Goal: Navigation & Orientation: Find specific page/section

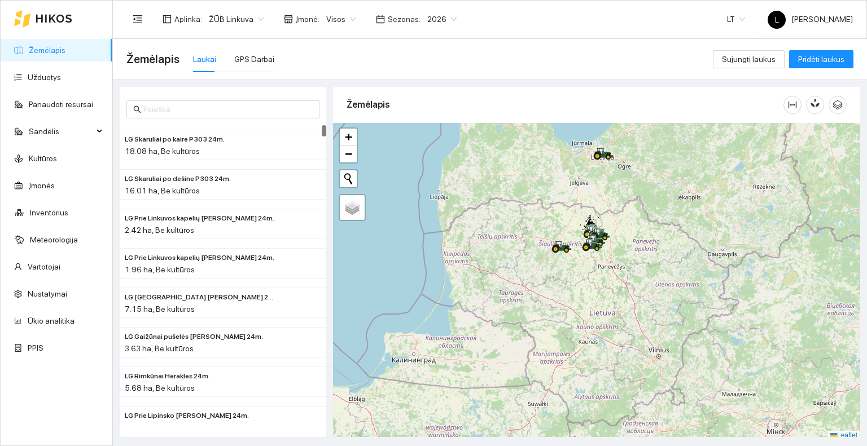
scroll to position [3, 0]
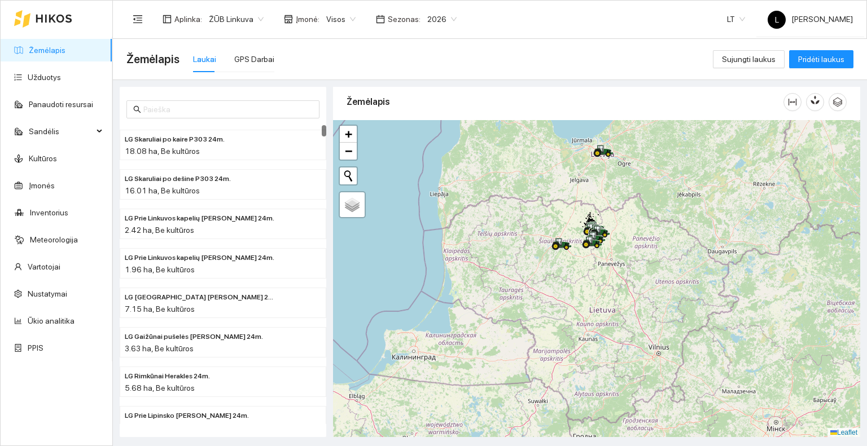
drag, startPoint x: 589, startPoint y: 207, endPoint x: 576, endPoint y: 258, distance: 53.1
click at [576, 258] on div at bounding box center [596, 279] width 527 height 318
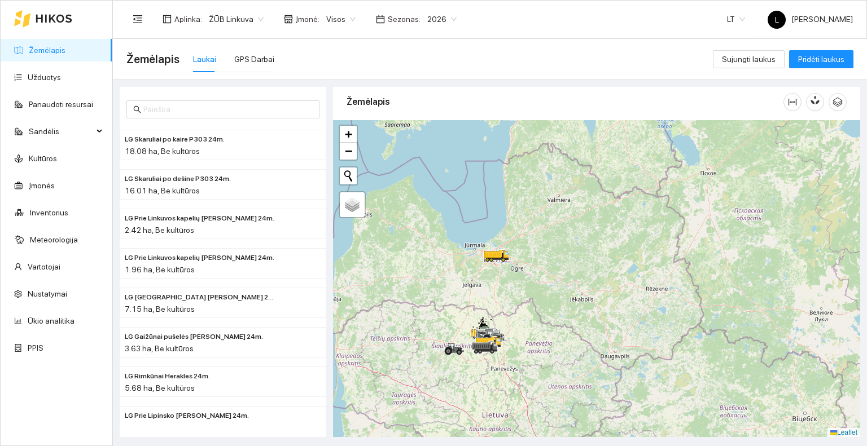
drag, startPoint x: 492, startPoint y: 343, endPoint x: 510, endPoint y: 279, distance: 67.0
click at [503, 331] on icon at bounding box center [493, 337] width 20 height 12
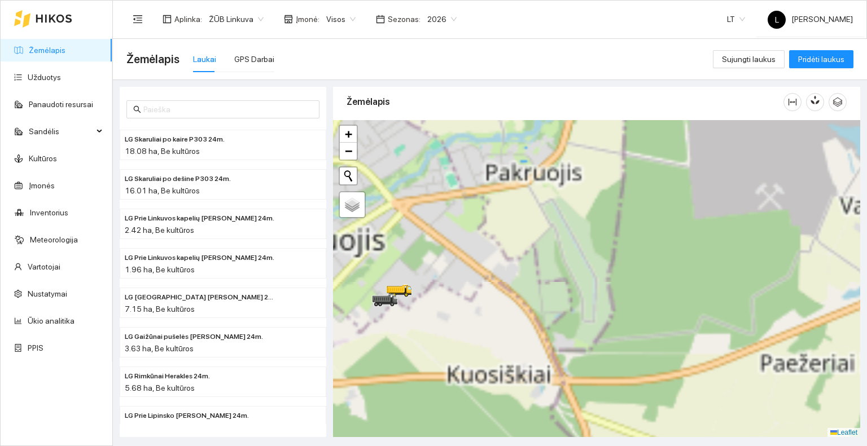
drag, startPoint x: 424, startPoint y: 326, endPoint x: 581, endPoint y: 184, distance: 211.4
click at [581, 184] on div at bounding box center [596, 279] width 527 height 318
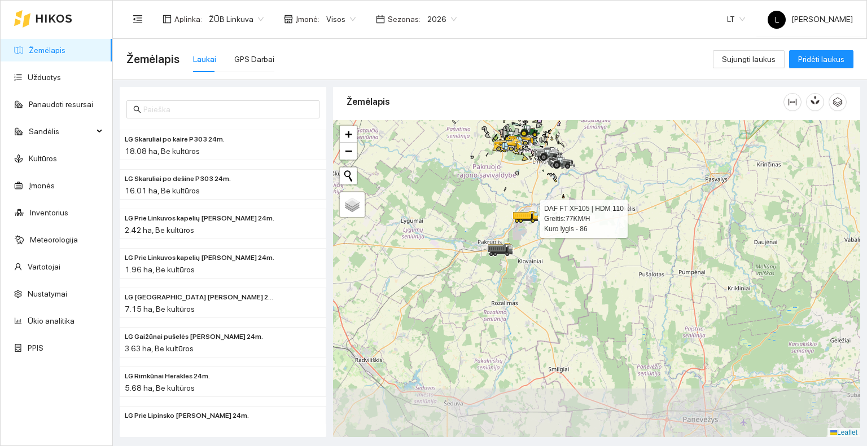
drag, startPoint x: 514, startPoint y: 205, endPoint x: 510, endPoint y: 236, distance: 31.8
click at [510, 236] on div at bounding box center [596, 279] width 527 height 318
